Goal: Use online tool/utility: Utilize a website feature to perform a specific function

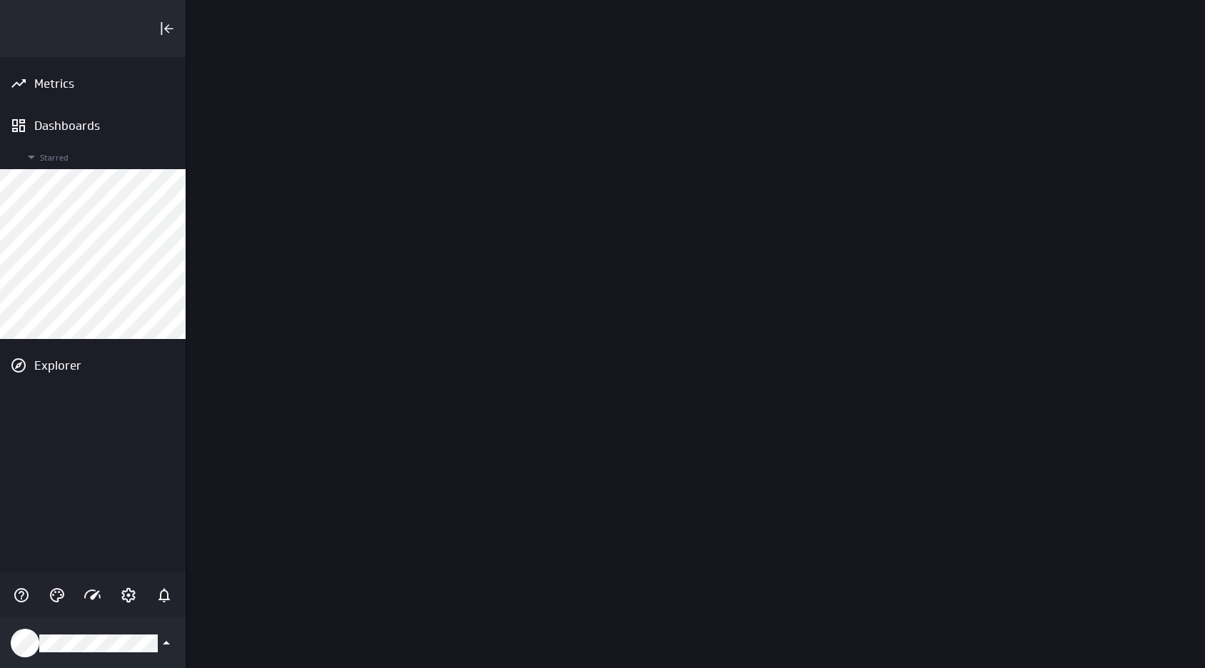
scroll to position [669, 1020]
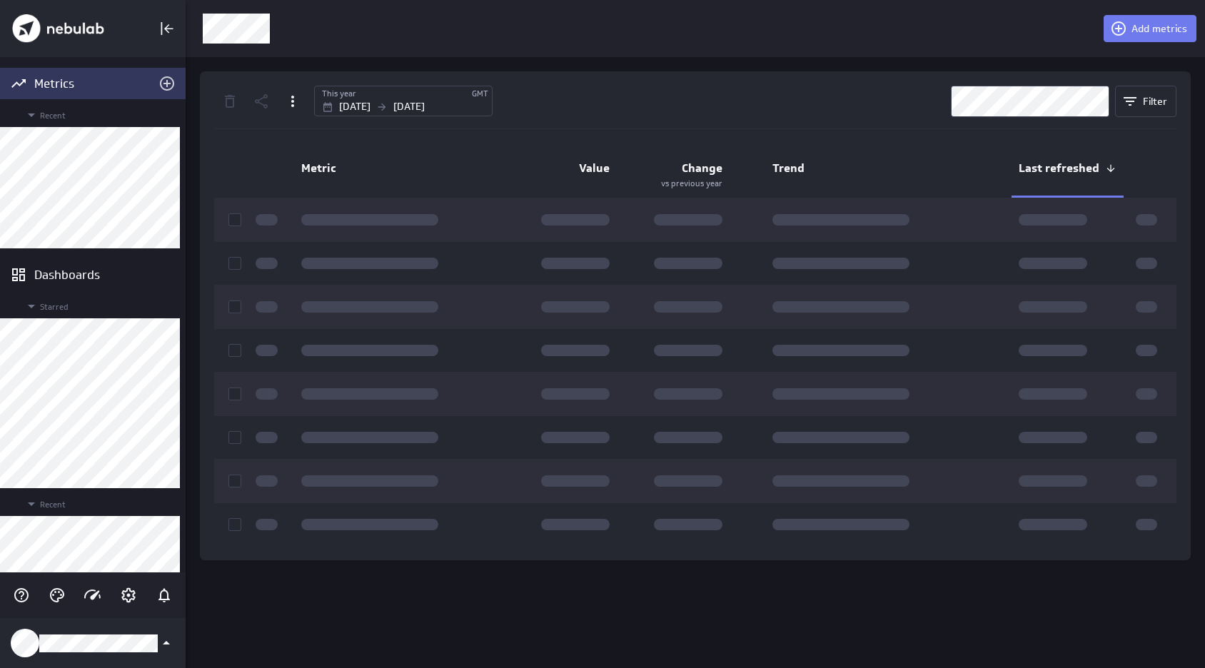
scroll to position [669, 1020]
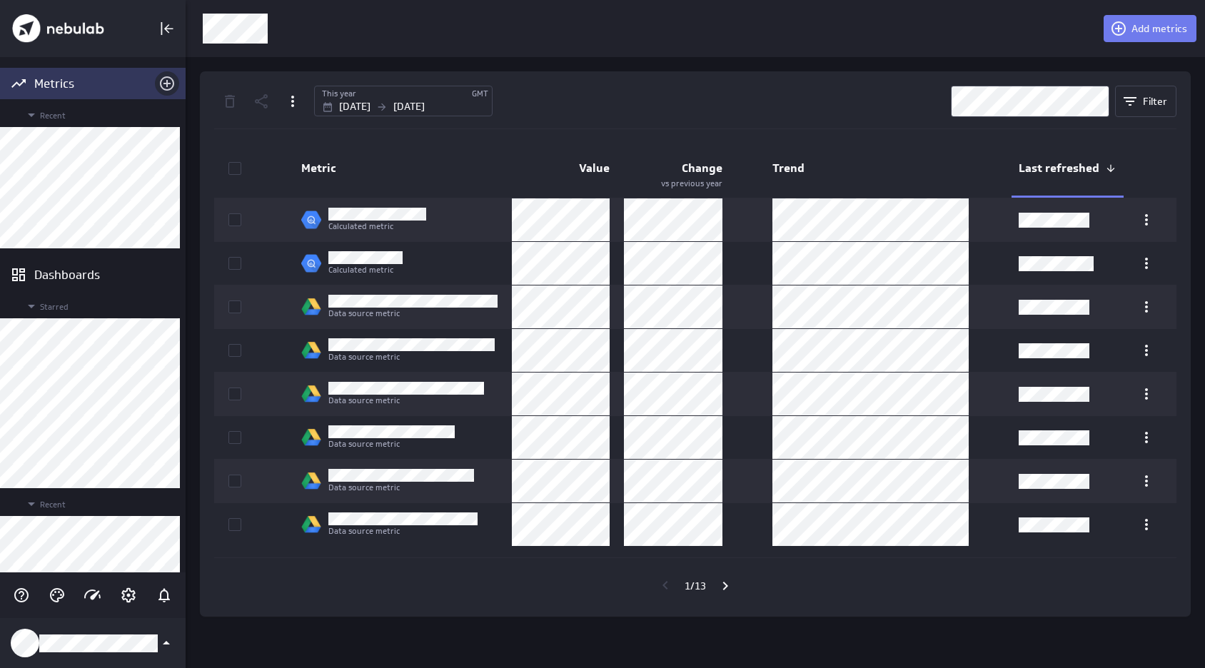
click at [158, 81] on icon "Add metrics" at bounding box center [166, 83] width 17 height 17
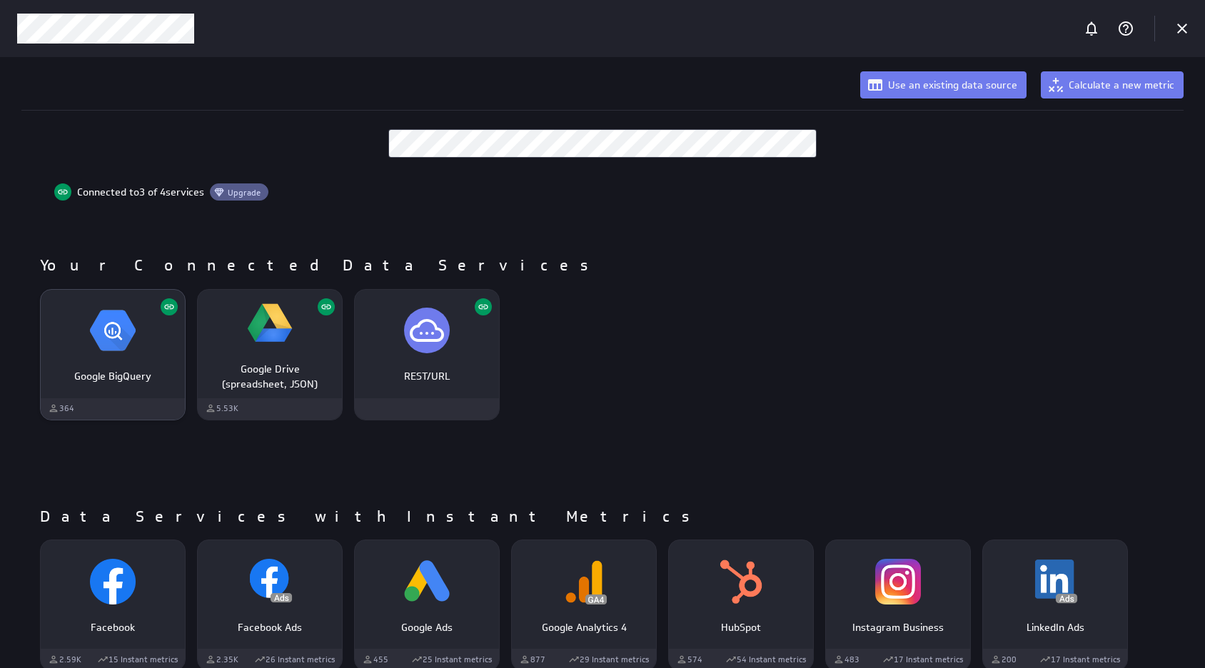
click at [127, 348] on img "Google BigQuery" at bounding box center [113, 331] width 46 height 46
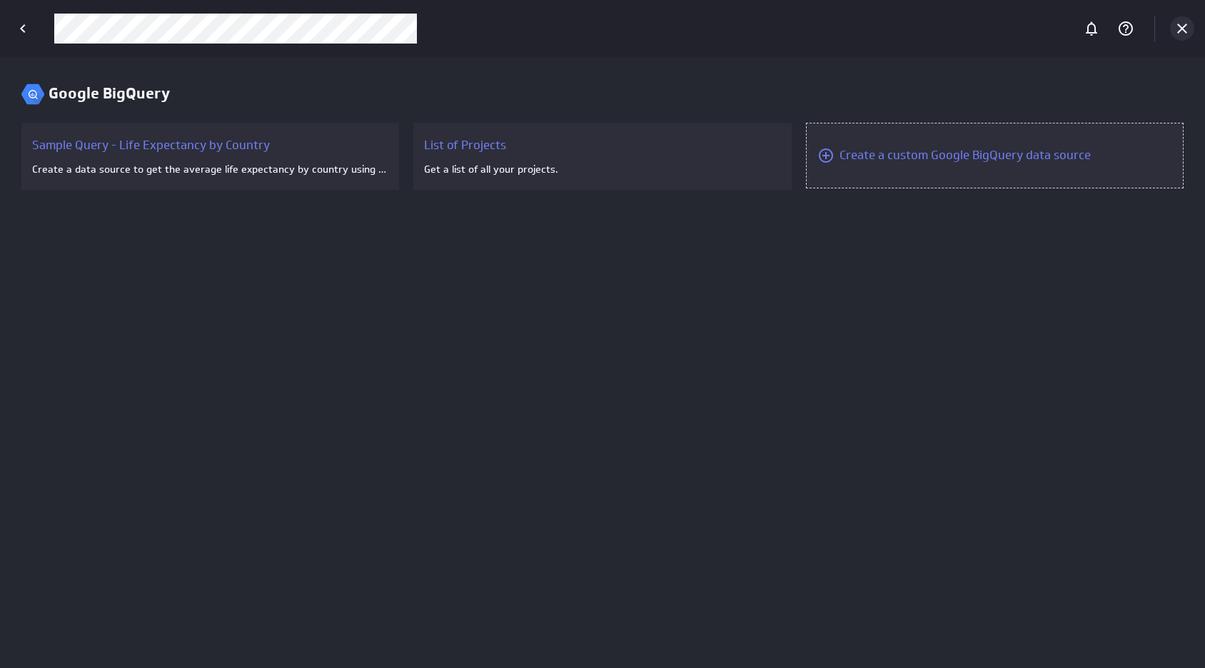
click at [1179, 24] on icon "Cancel" at bounding box center [1182, 28] width 17 height 17
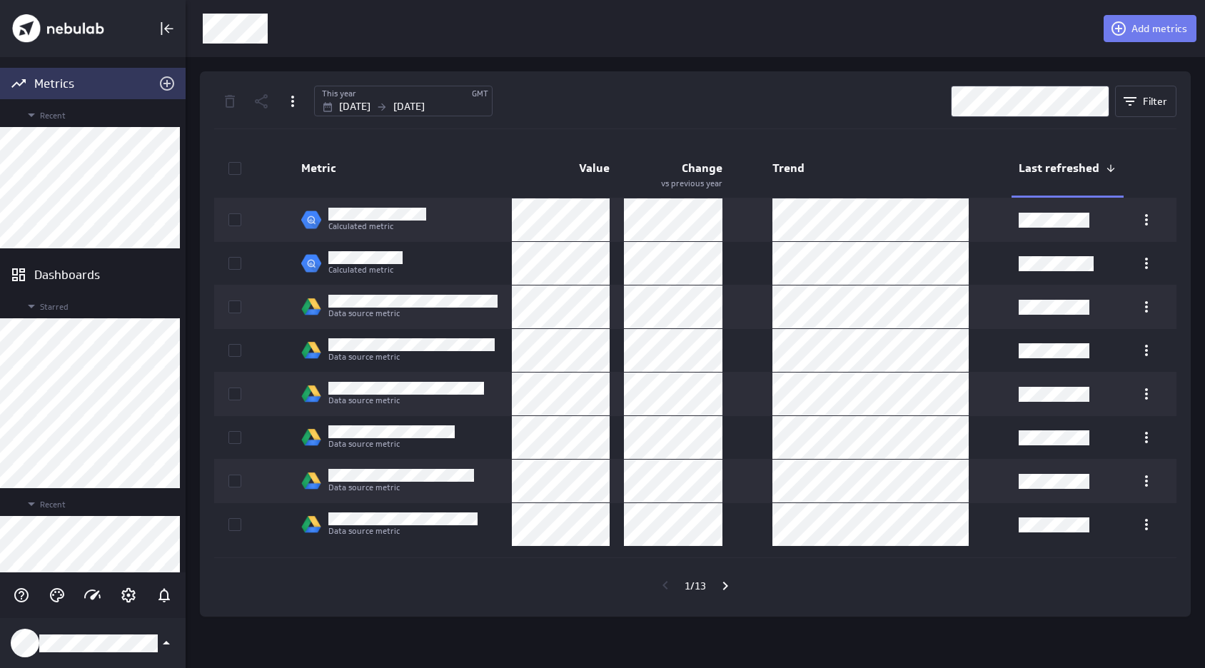
scroll to position [669, 1020]
click at [1169, 28] on span "Add metrics" at bounding box center [1159, 28] width 56 height 13
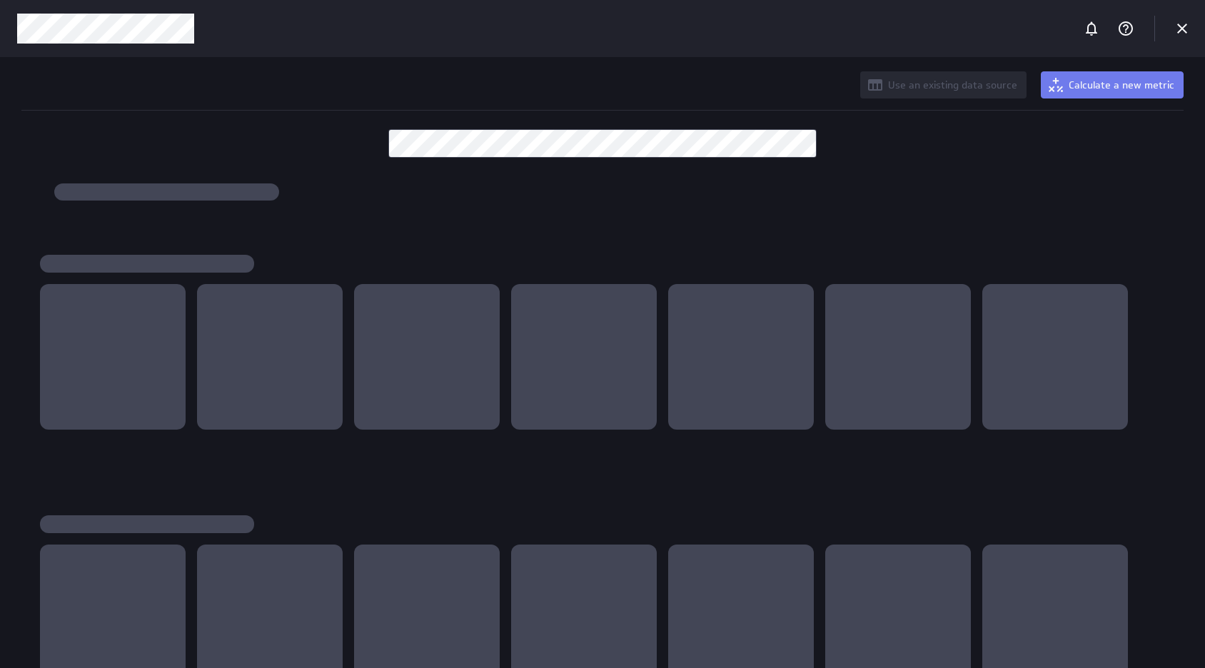
scroll to position [669, 1206]
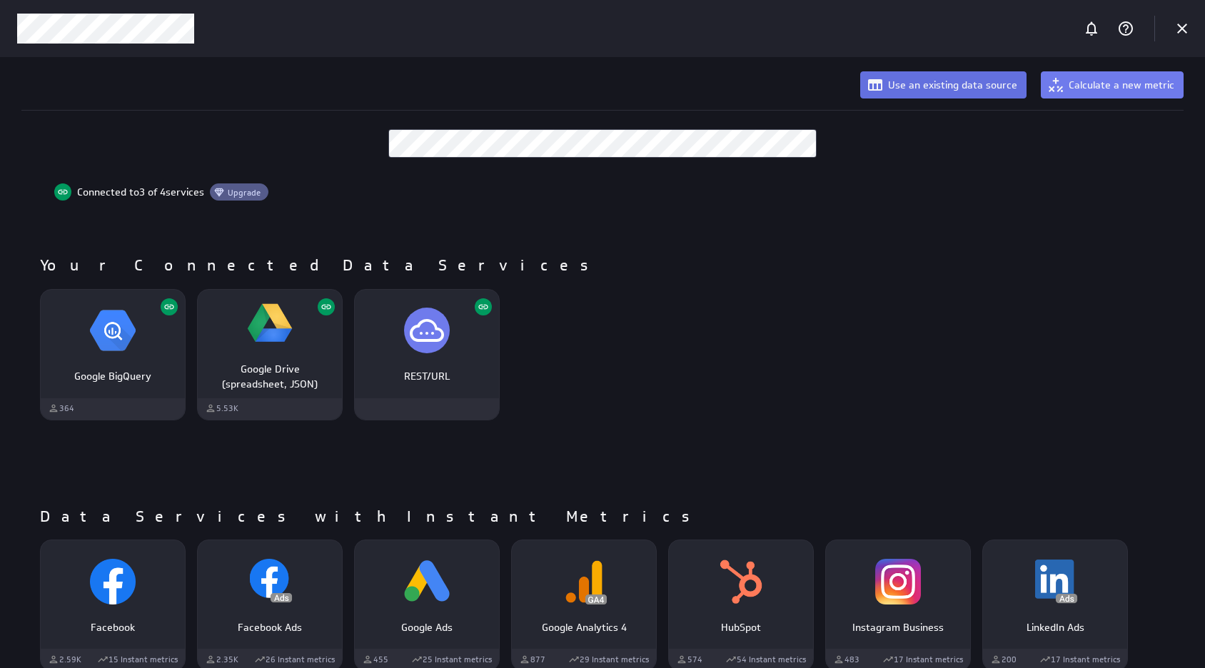
click at [999, 89] on span "Use an existing data source" at bounding box center [952, 85] width 129 height 13
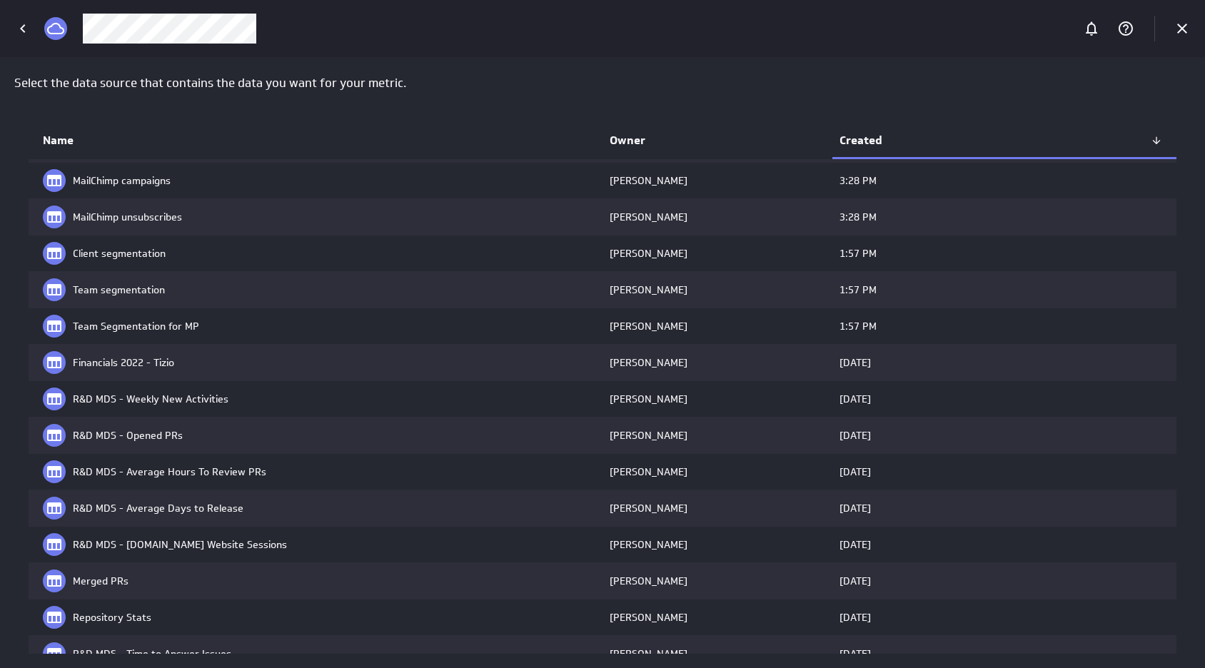
scroll to position [690, 0]
click at [1184, 27] on icon "Cancel" at bounding box center [1182, 29] width 10 height 10
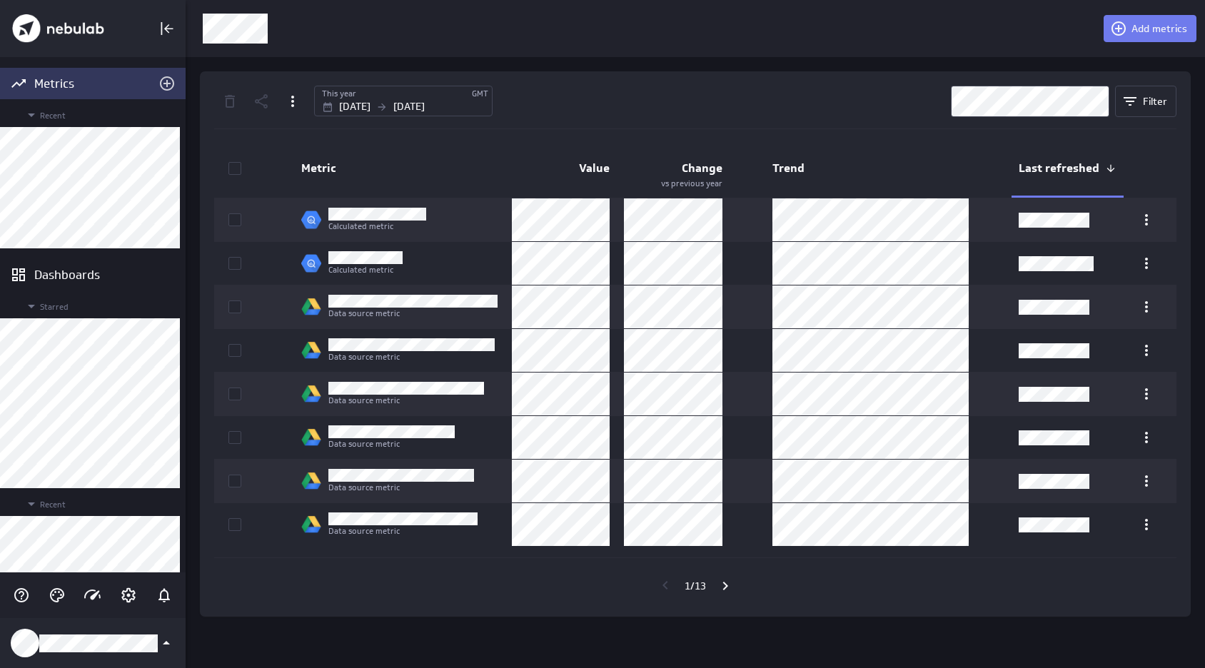
scroll to position [669, 1020]
click at [1139, 29] on span "Add metrics" at bounding box center [1159, 28] width 56 height 13
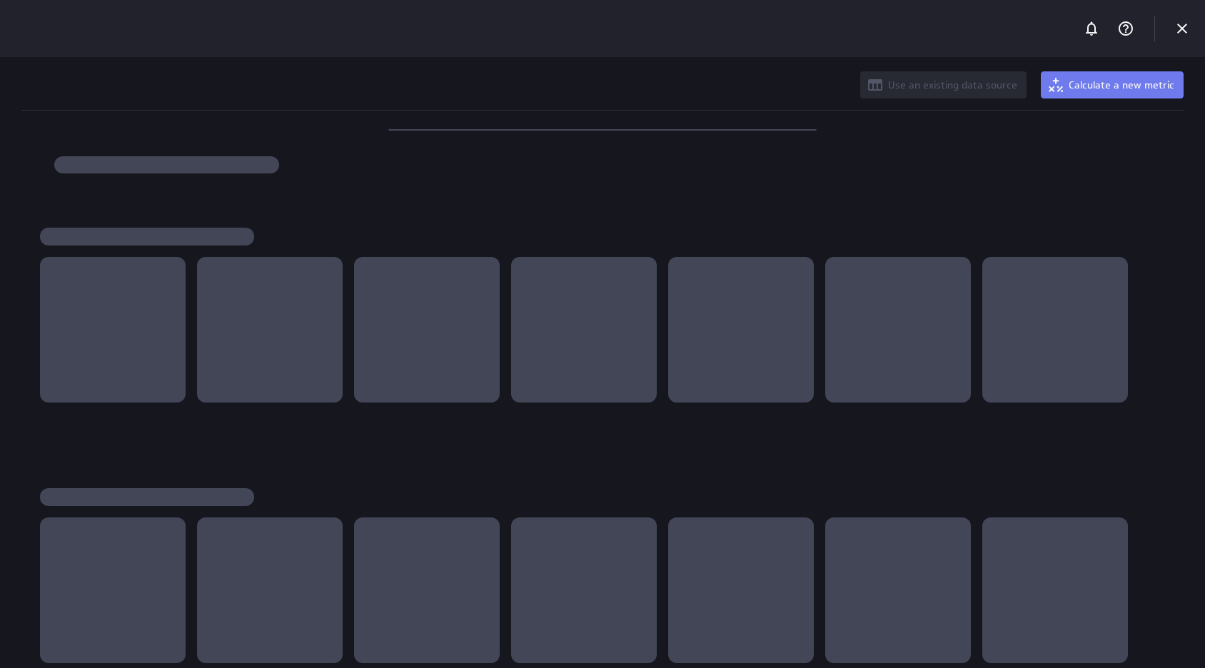
scroll to position [669, 1206]
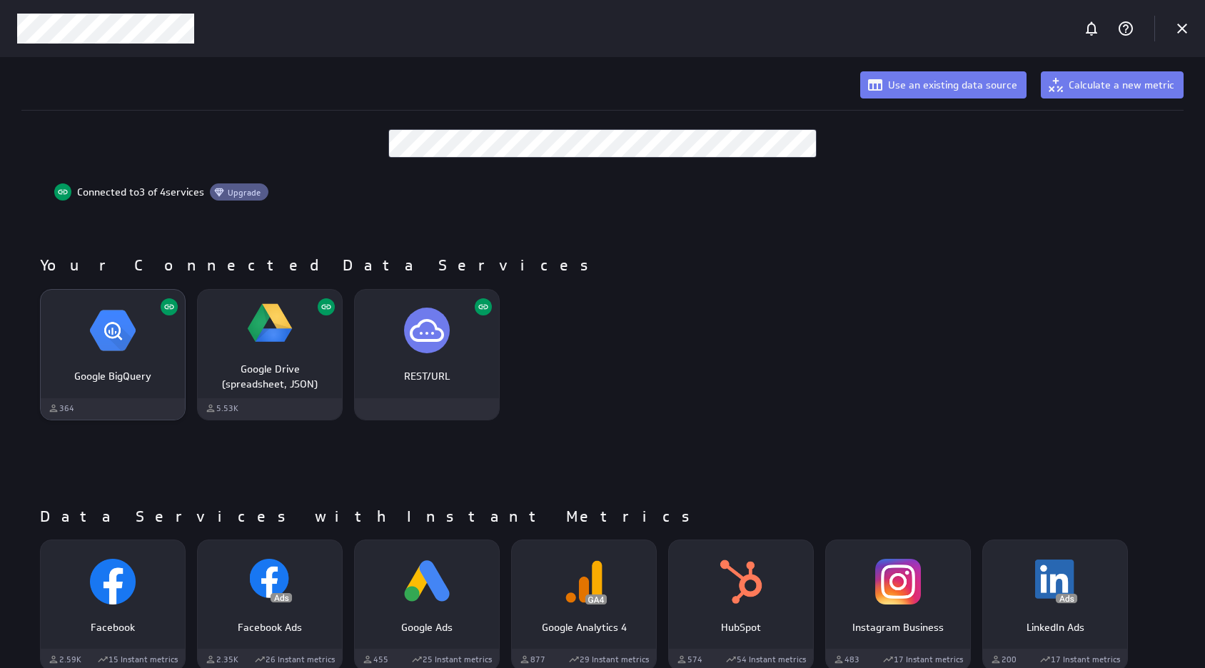
click at [124, 353] on img "Google BigQuery" at bounding box center [113, 331] width 46 height 46
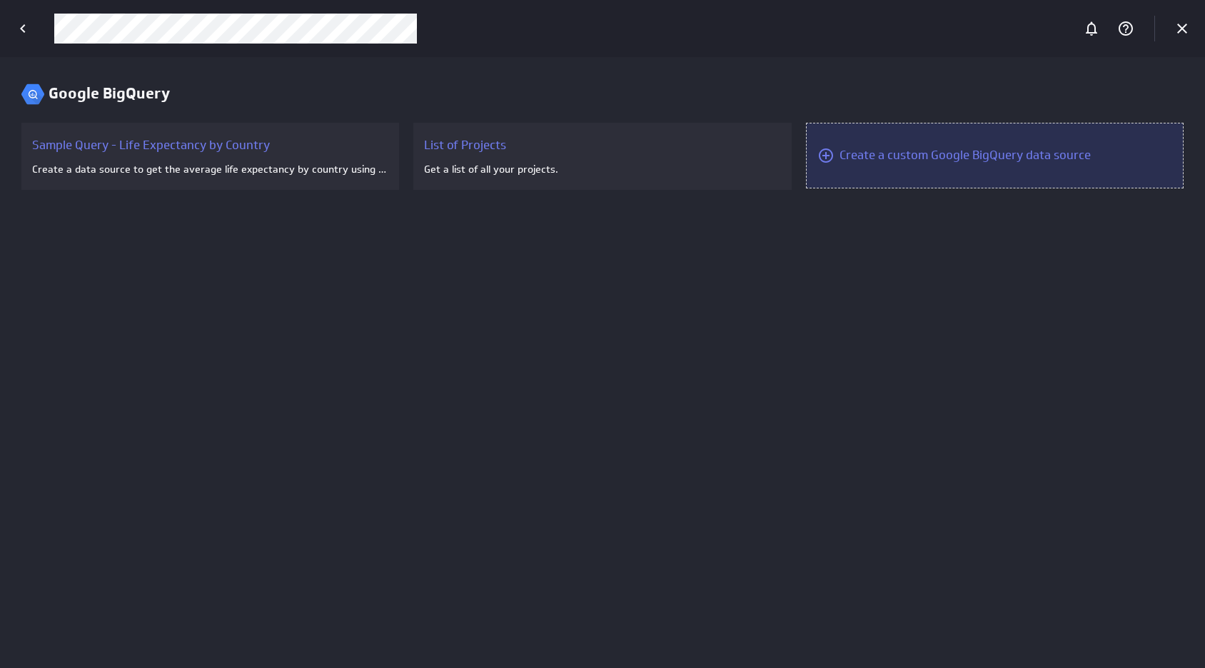
click at [914, 158] on div "Create a custom Google BigQuery data source" at bounding box center [964, 155] width 251 height 17
